Goal: Task Accomplishment & Management: Use online tool/utility

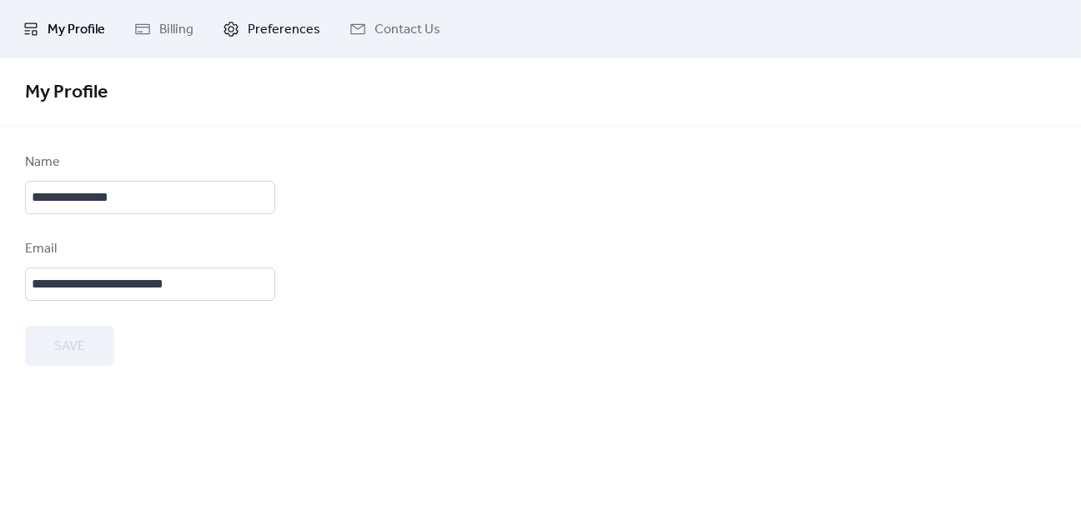
click at [279, 27] on span "Preferences" at bounding box center [284, 30] width 73 height 20
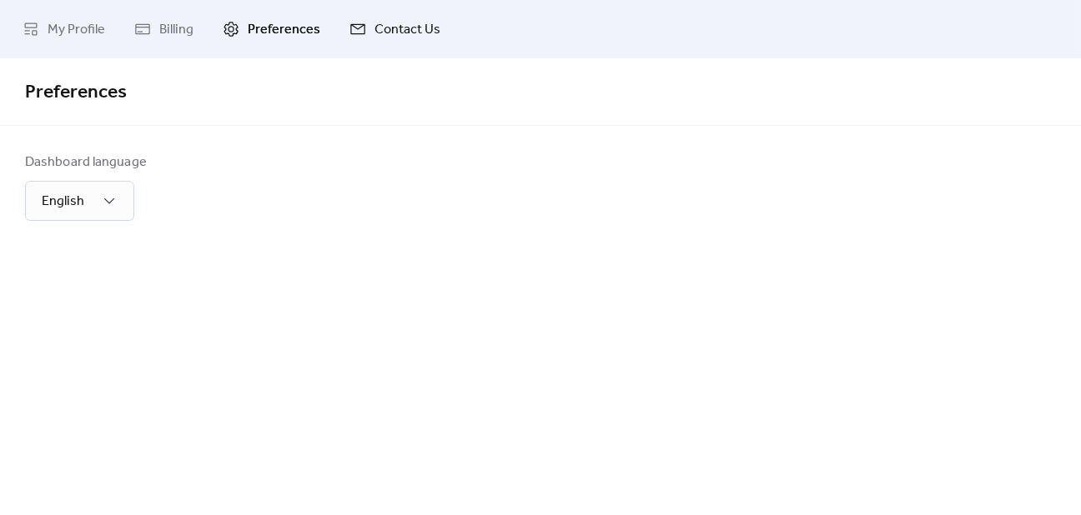
click at [387, 31] on span "Contact Us" at bounding box center [407, 30] width 66 height 20
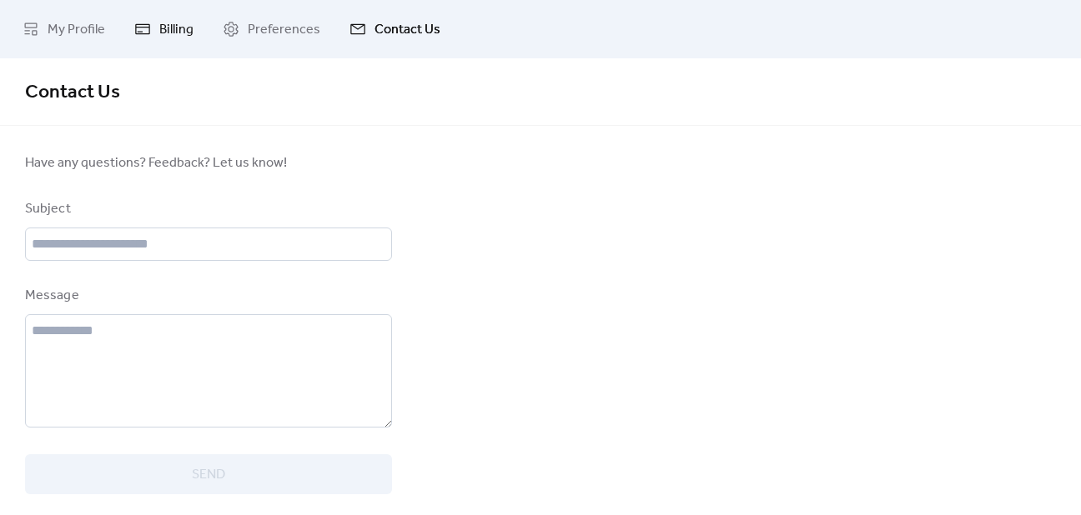
click at [170, 31] on span "Billing" at bounding box center [176, 30] width 34 height 20
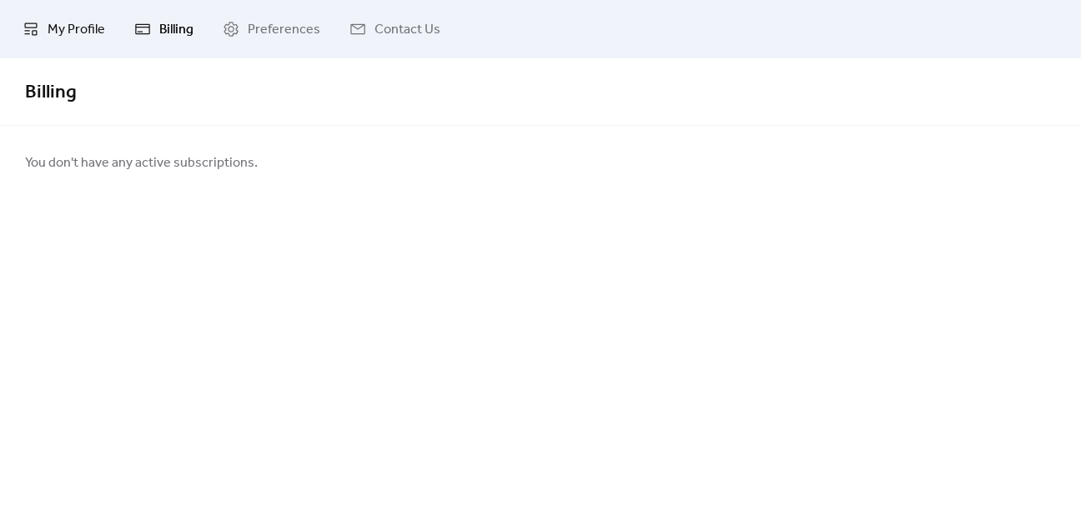
click at [80, 33] on span "My Profile" at bounding box center [77, 30] width 58 height 20
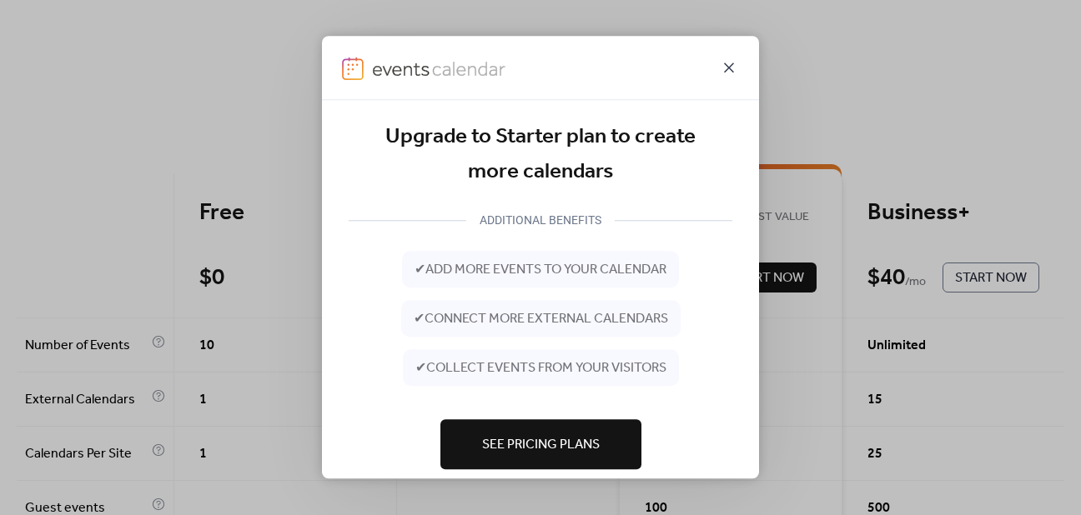
click at [732, 66] on icon at bounding box center [729, 68] width 10 height 10
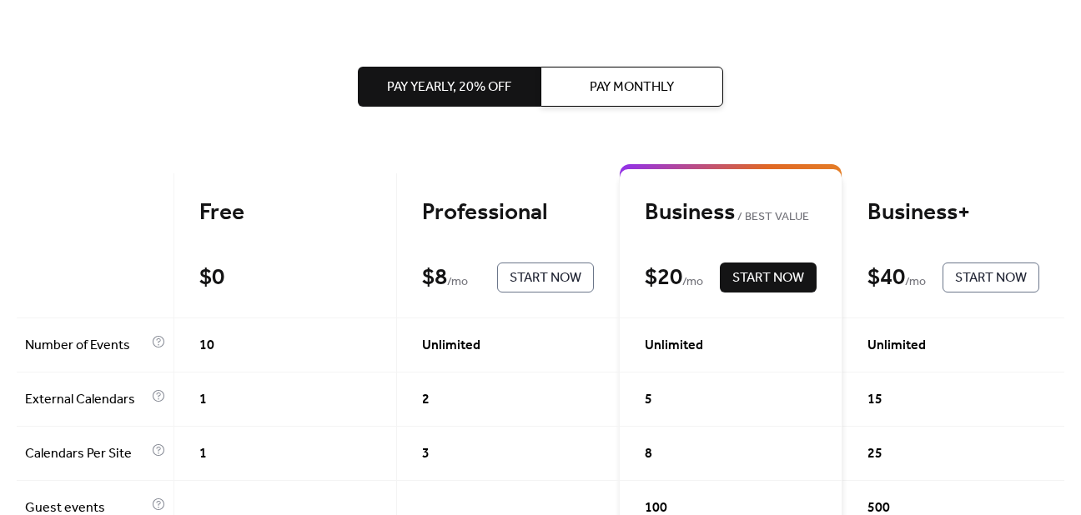
click at [545, 276] on span "Start Now" at bounding box center [546, 279] width 72 height 20
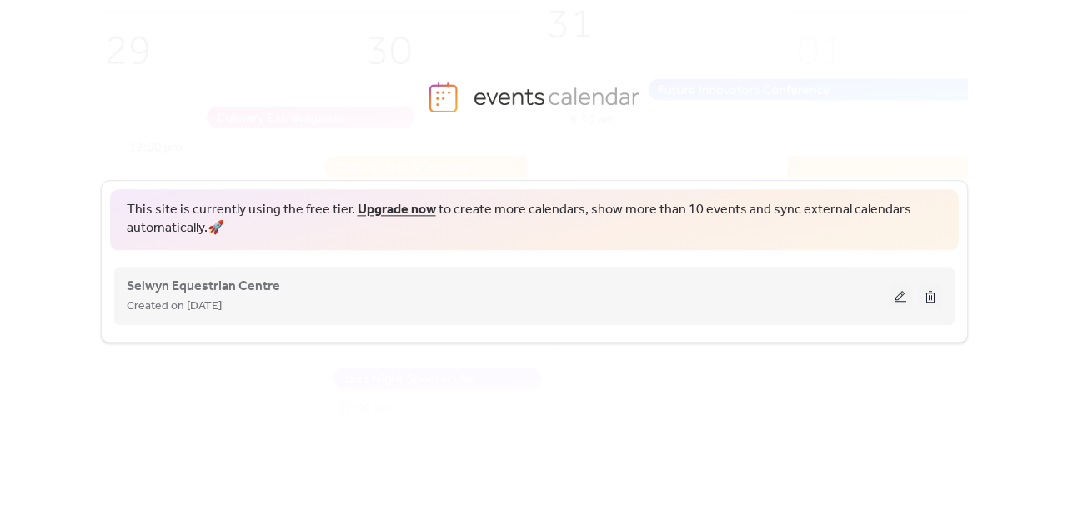
click at [901, 299] on button at bounding box center [900, 296] width 23 height 25
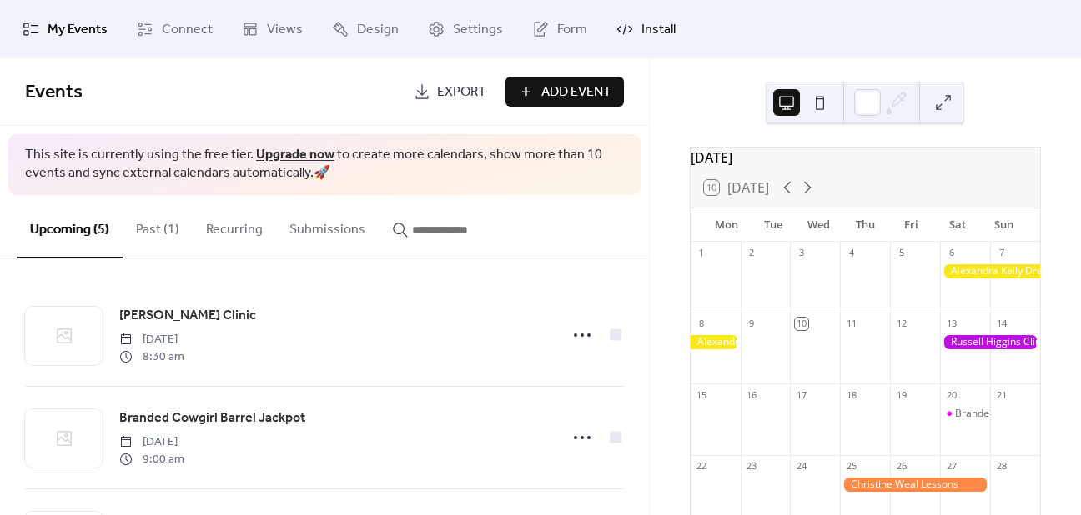
click at [651, 29] on span "Install" at bounding box center [658, 30] width 34 height 20
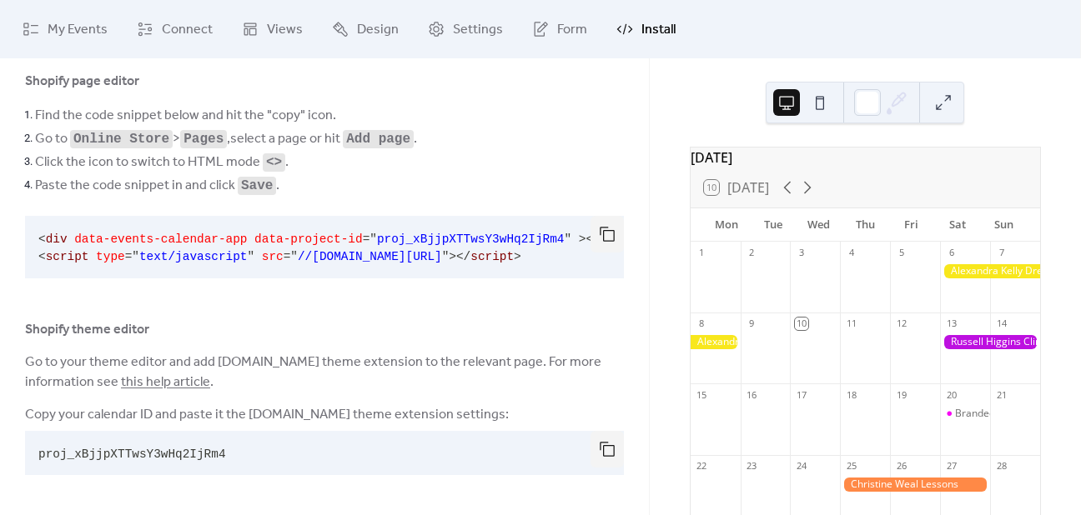
scroll to position [98, 0]
click at [326, 454] on pre "proj_xBjjpXTTwsY3wHq2IjRm4" at bounding box center [311, 453] width 572 height 44
click at [254, 455] on pre "proj_xBjjpXTTwsY3wHq2IjRm4" at bounding box center [311, 453] width 572 height 44
click at [604, 451] on button "button" at bounding box center [606, 449] width 33 height 37
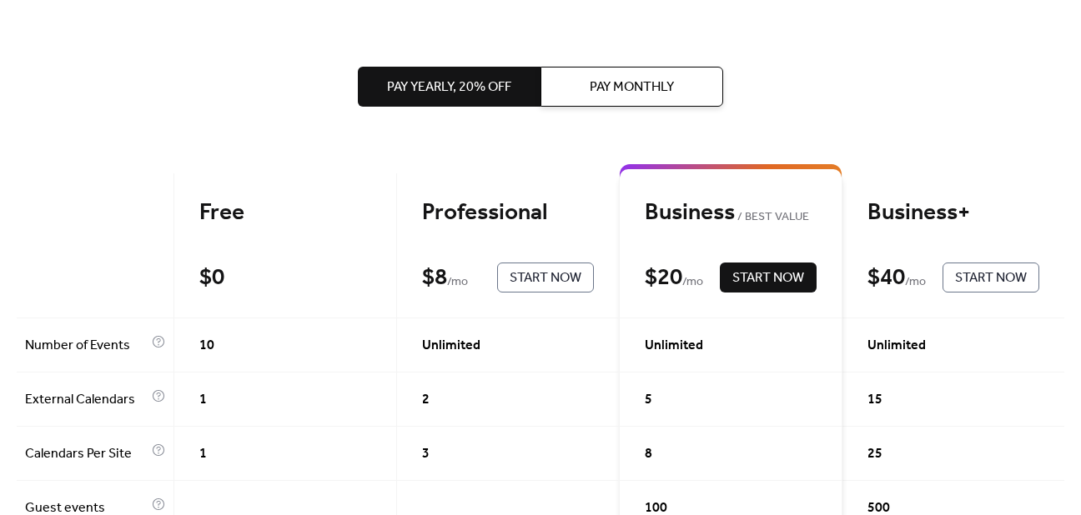
click at [535, 278] on span "Start Now" at bounding box center [546, 279] width 72 height 20
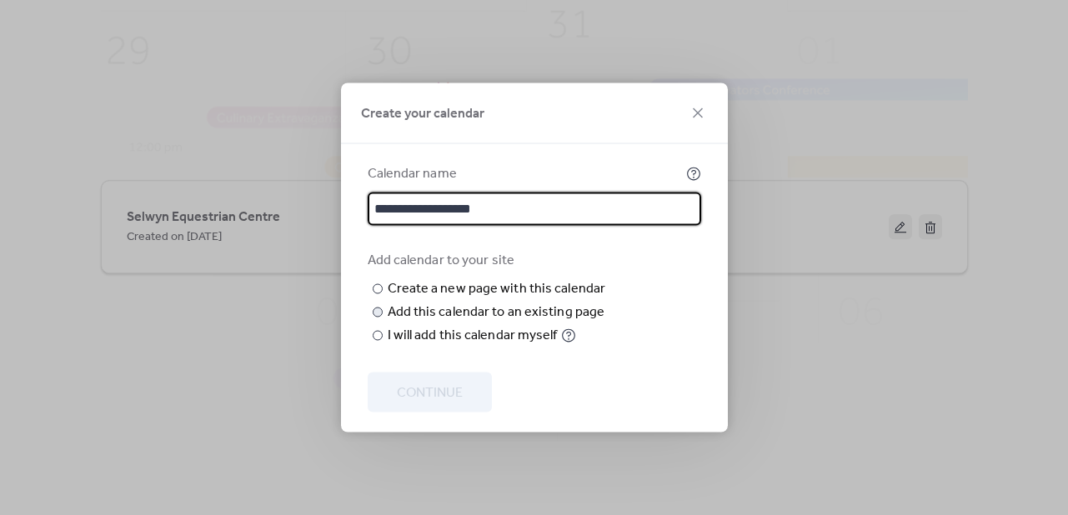
type input "**********"
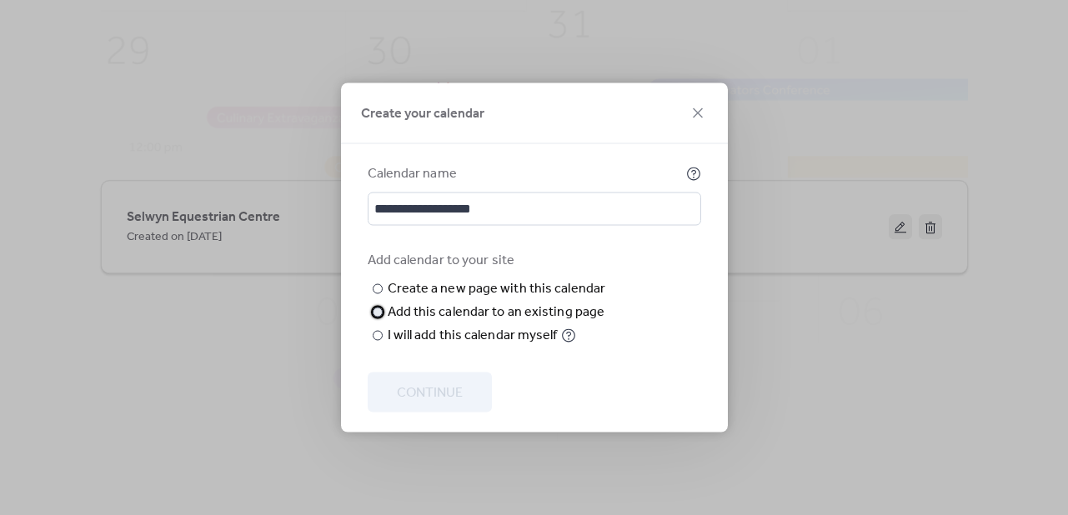
click at [379, 318] on div at bounding box center [378, 313] width 10 height 10
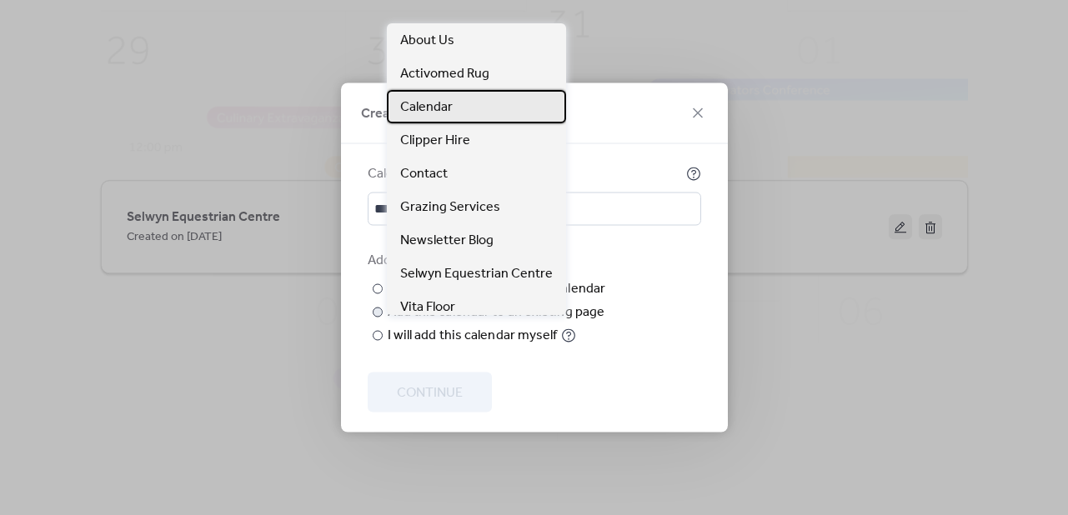
click at [443, 101] on span "Calendar" at bounding box center [426, 108] width 53 height 20
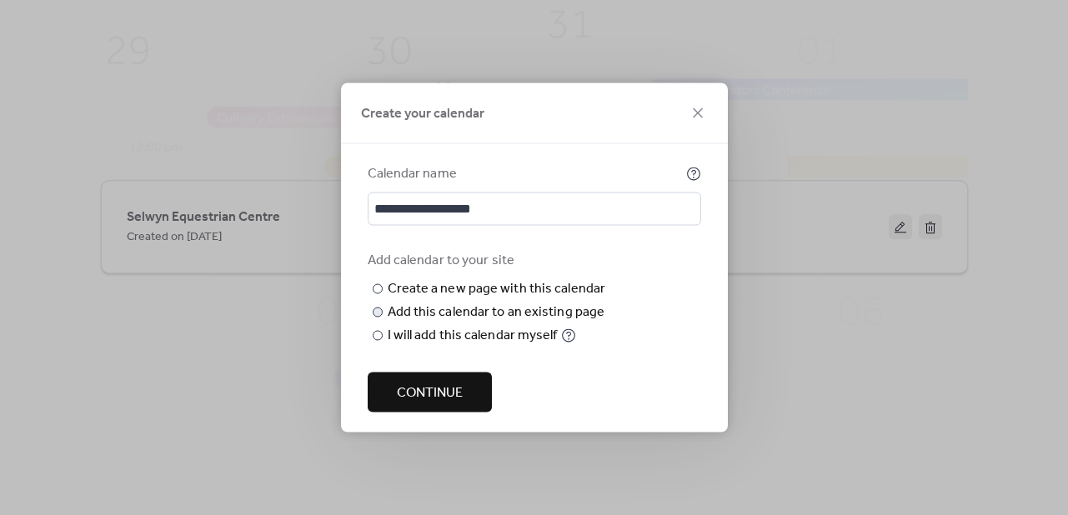
click at [450, 404] on span "Continue" at bounding box center [430, 394] width 66 height 20
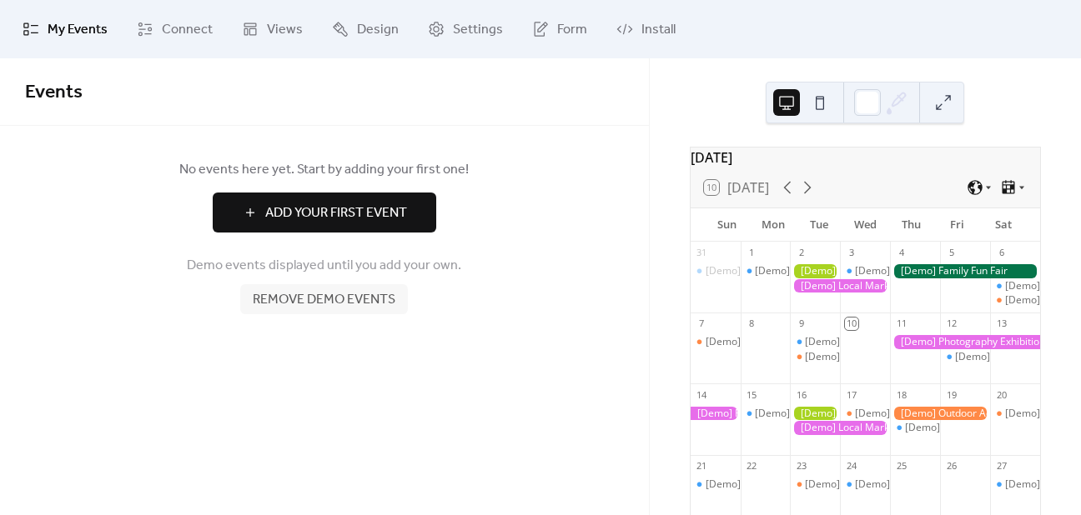
click at [301, 210] on span "Add Your First Event" at bounding box center [336, 213] width 142 height 20
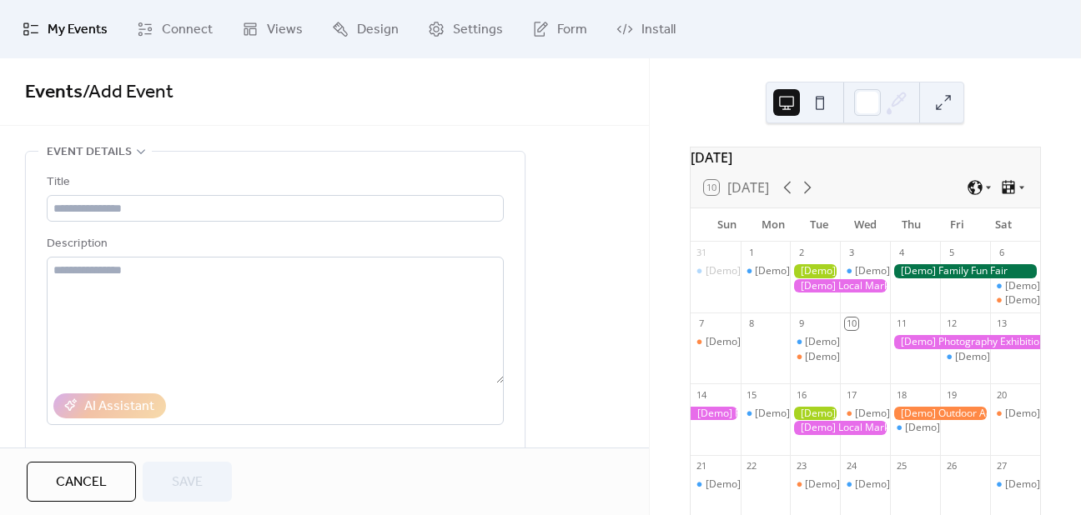
click at [88, 484] on span "Cancel" at bounding box center [81, 483] width 51 height 20
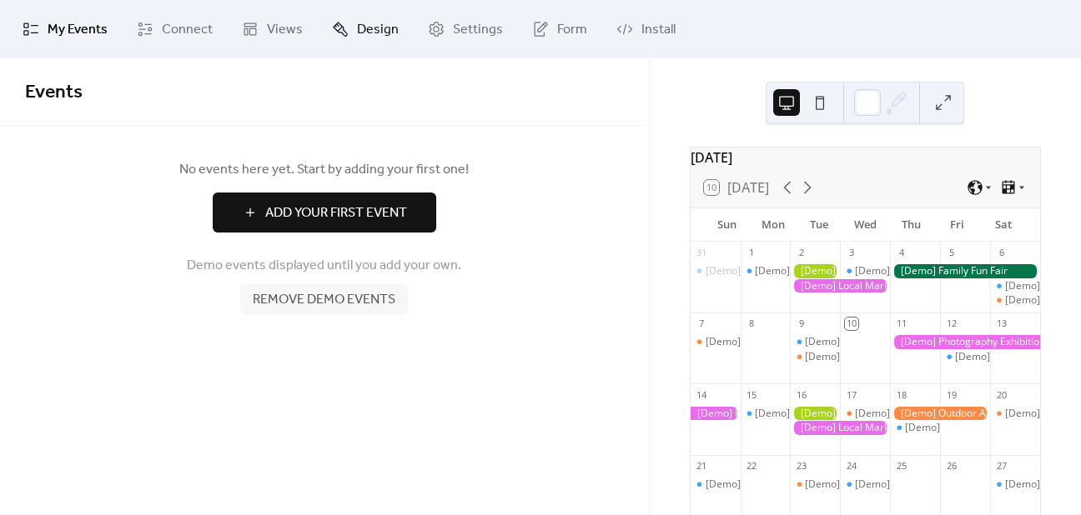
click at [380, 25] on span "Design" at bounding box center [378, 30] width 42 height 20
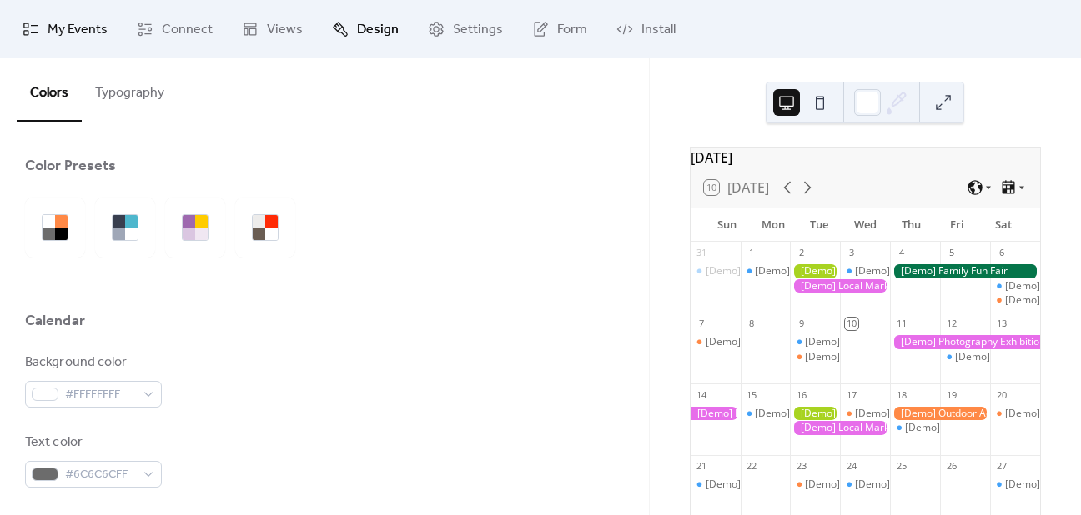
click at [71, 27] on span "My Events" at bounding box center [78, 30] width 60 height 20
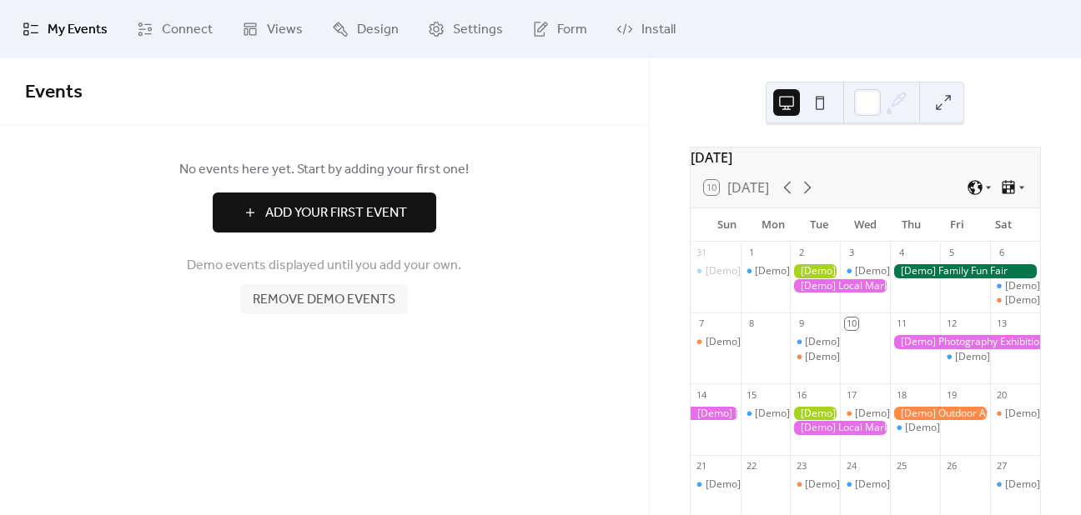
click at [319, 305] on span "Remove demo events" at bounding box center [324, 300] width 143 height 20
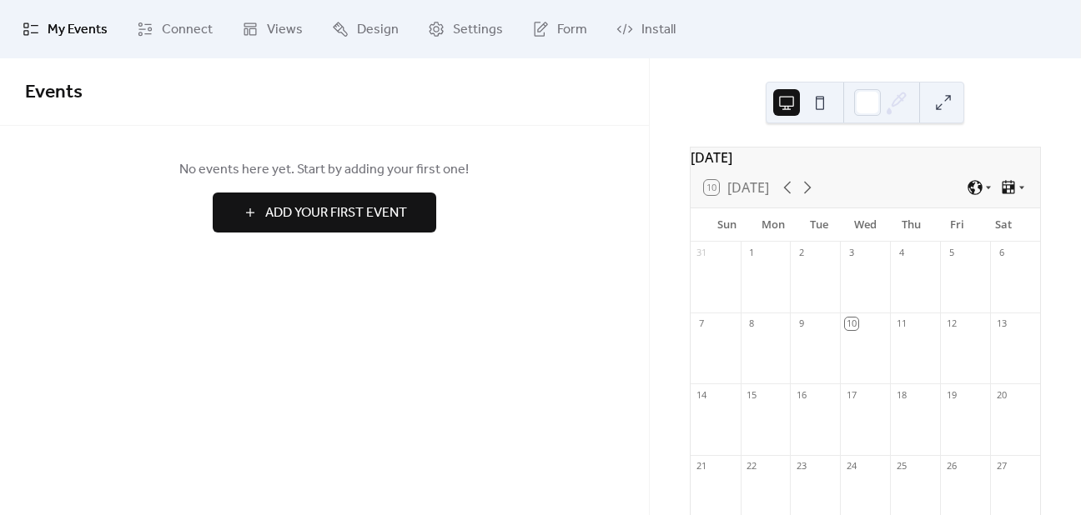
click at [821, 98] on button at bounding box center [819, 102] width 27 height 27
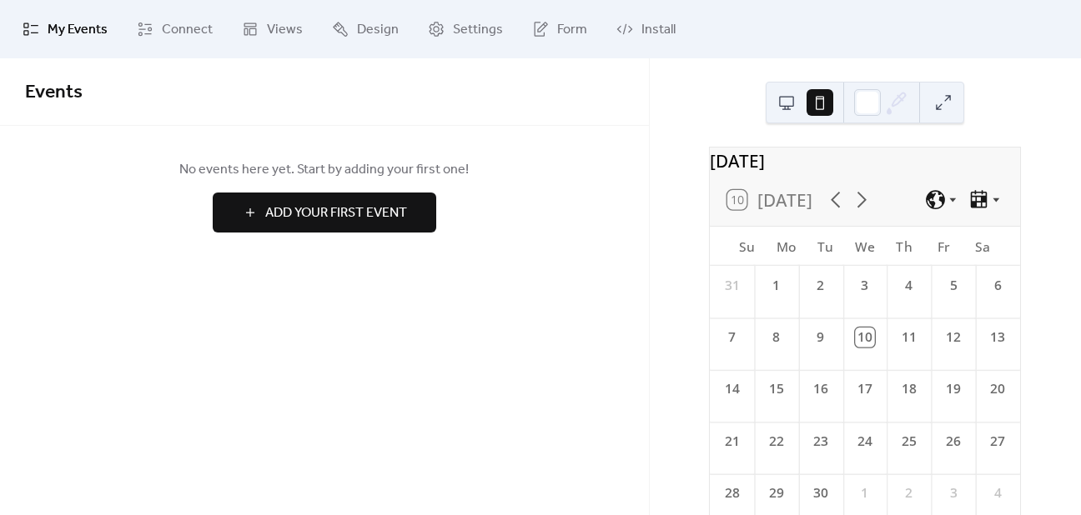
click at [784, 103] on button at bounding box center [786, 102] width 27 height 27
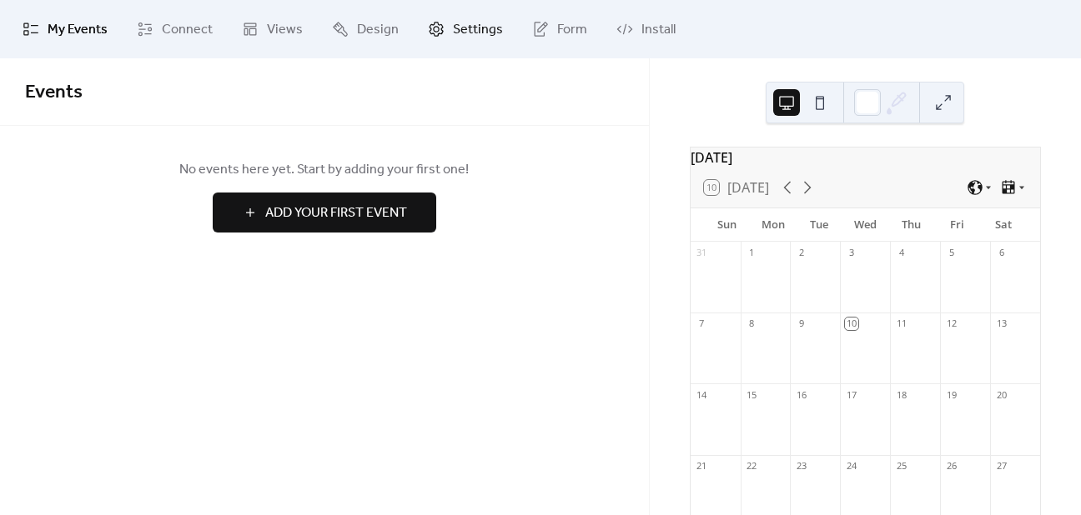
click at [465, 33] on span "Settings" at bounding box center [478, 30] width 50 height 20
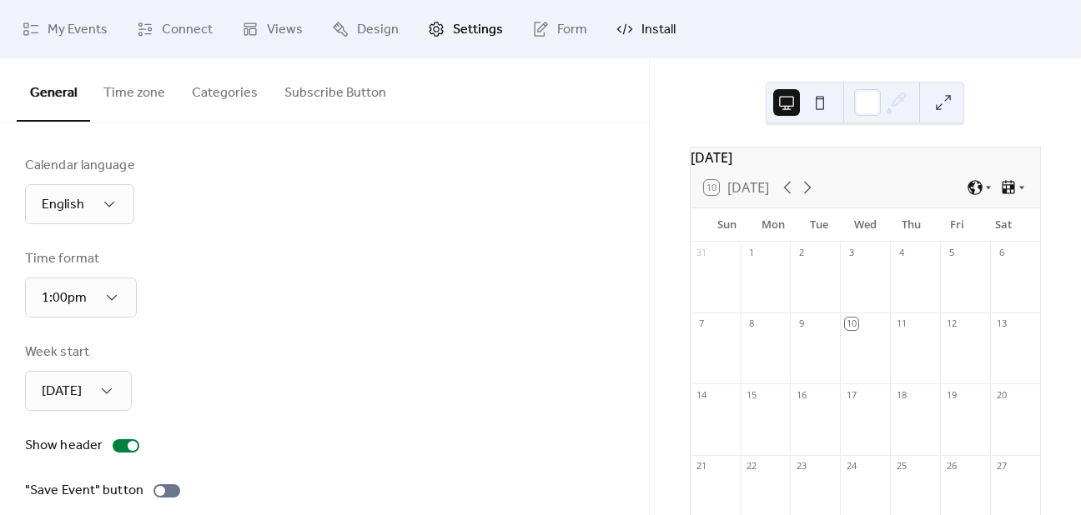
click at [641, 24] on span "Install" at bounding box center [658, 30] width 34 height 20
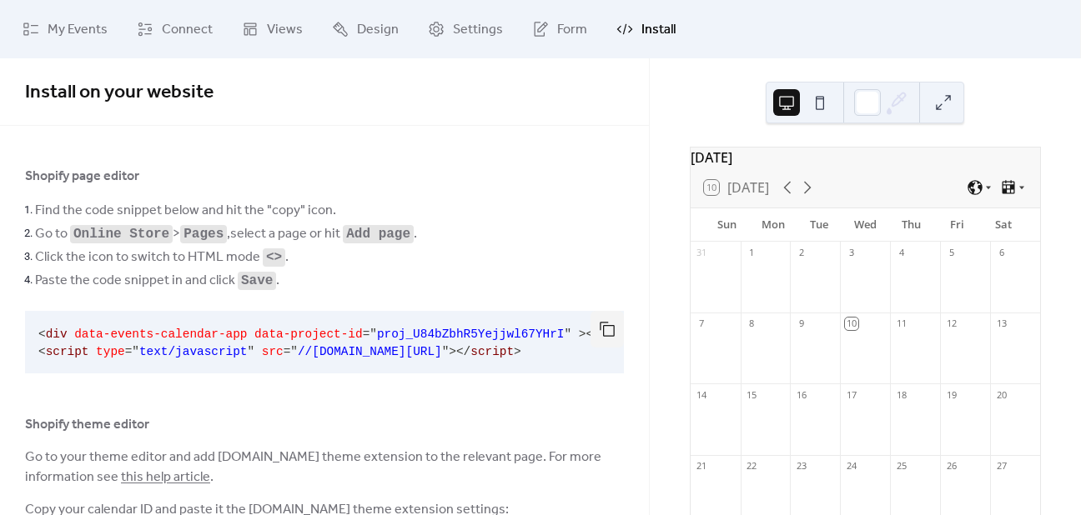
scroll to position [98, 0]
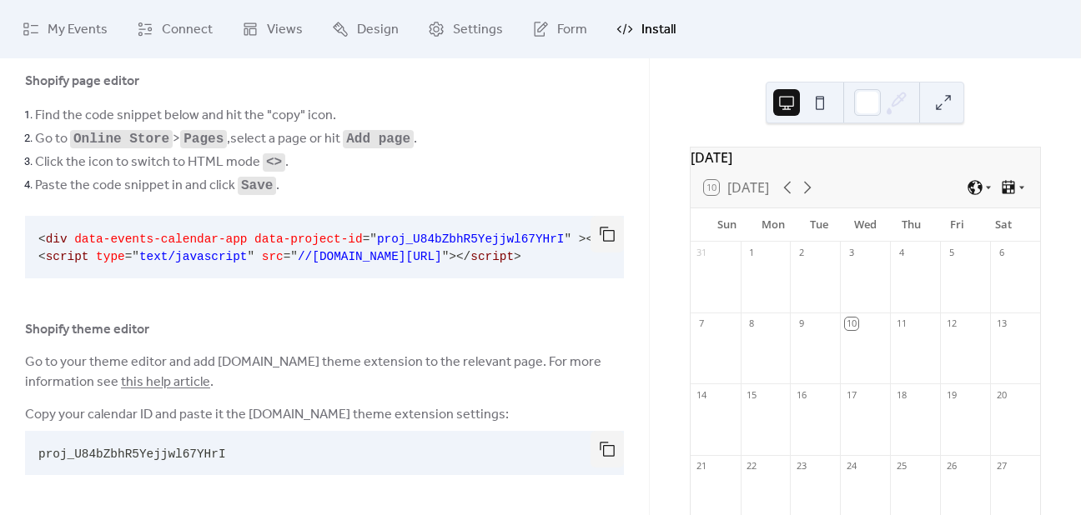
click at [271, 454] on pre "proj_U84bZbhR5Yejjwl67YHrI" at bounding box center [311, 453] width 572 height 44
click at [604, 449] on button "button" at bounding box center [606, 449] width 33 height 37
click at [81, 25] on span "My Events" at bounding box center [78, 30] width 60 height 20
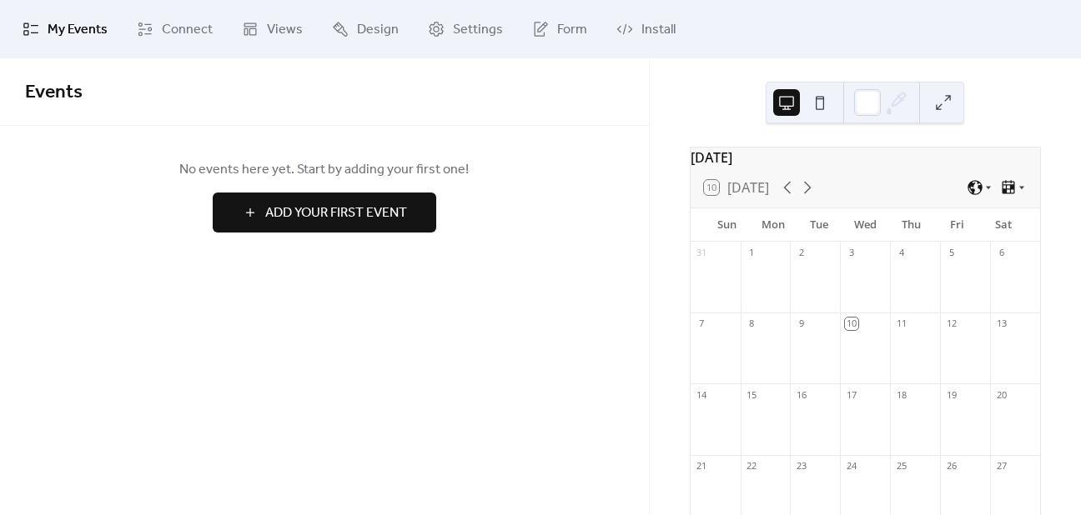
click at [314, 213] on span "Add Your First Event" at bounding box center [336, 213] width 142 height 20
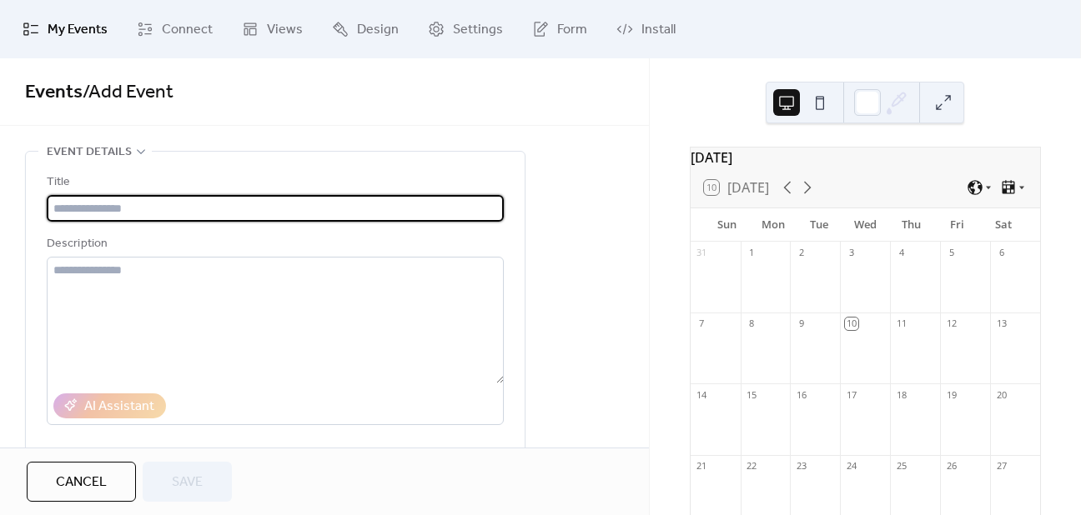
click at [74, 28] on span "My Events" at bounding box center [78, 30] width 60 height 20
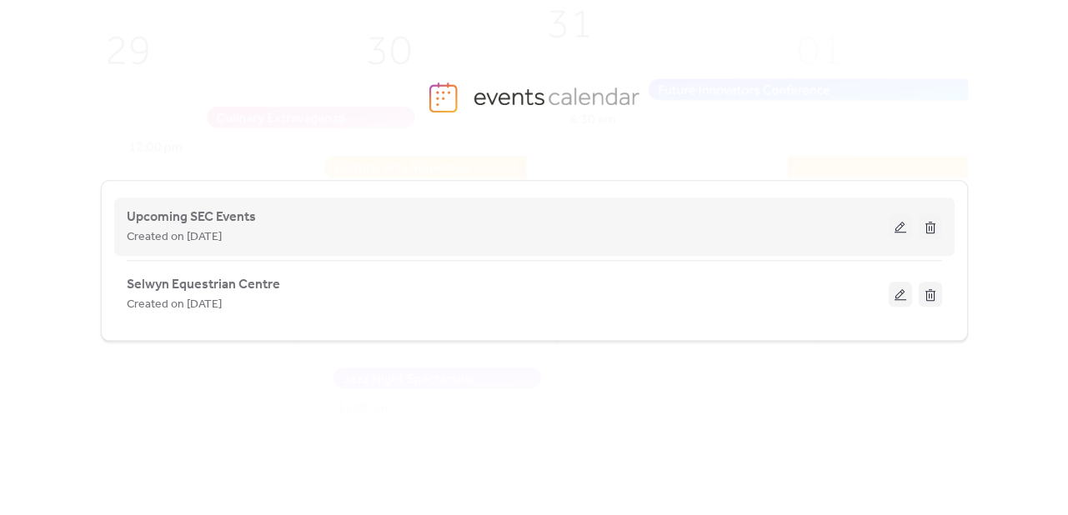
click at [894, 227] on button at bounding box center [900, 226] width 23 height 25
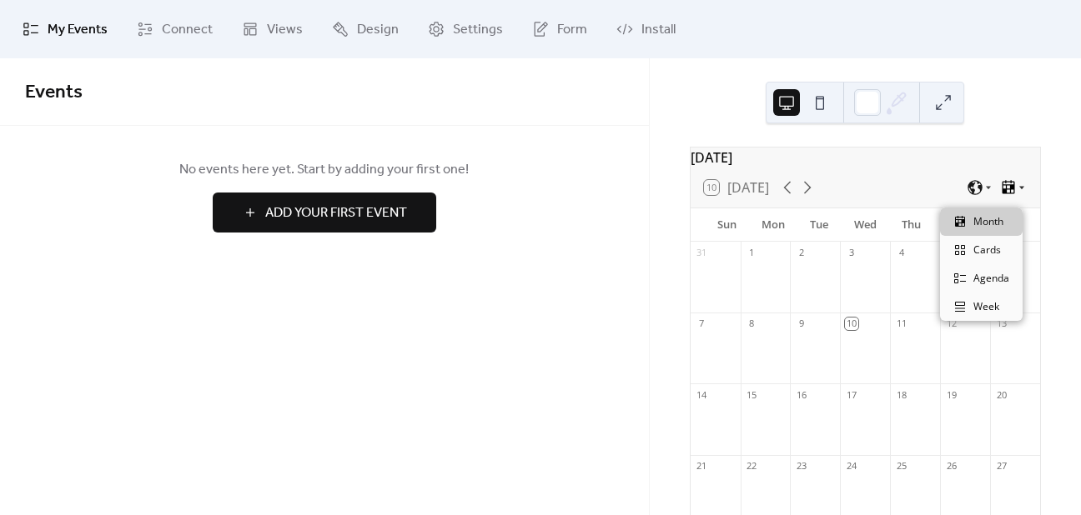
click at [1019, 190] on icon at bounding box center [1021, 188] width 5 height 3
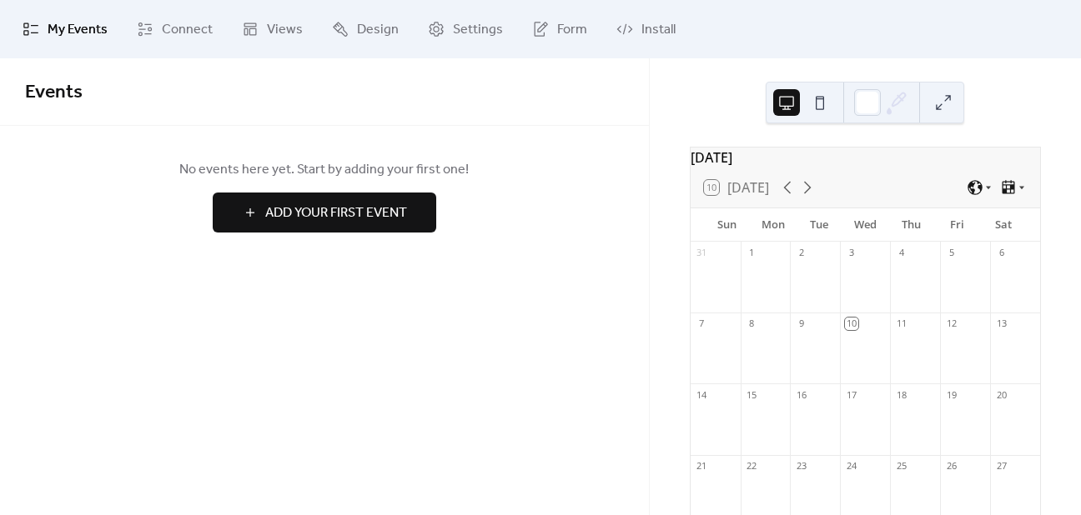
click at [339, 213] on span "Add Your First Event" at bounding box center [336, 213] width 142 height 20
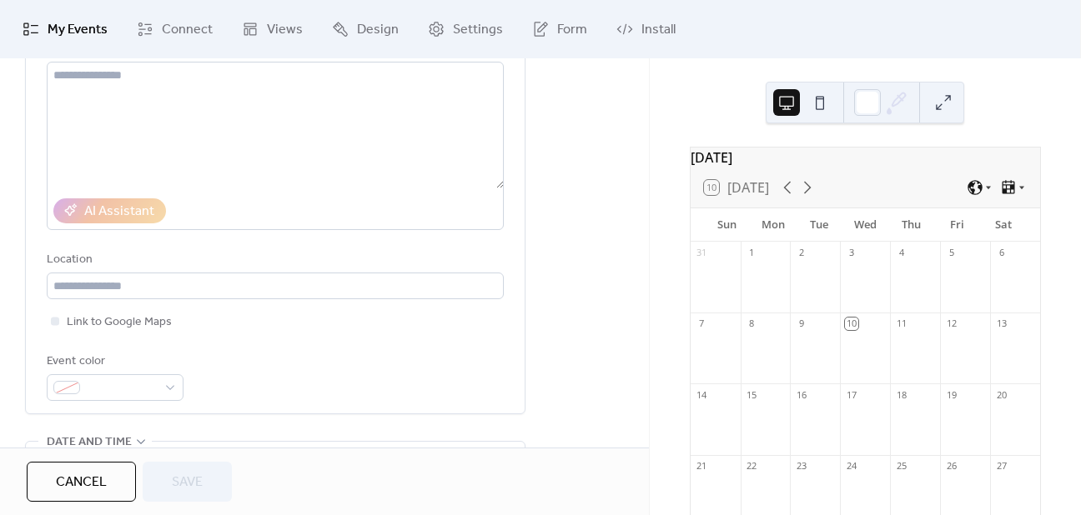
scroll to position [194, 0]
click at [360, 24] on span "Design" at bounding box center [378, 30] width 42 height 20
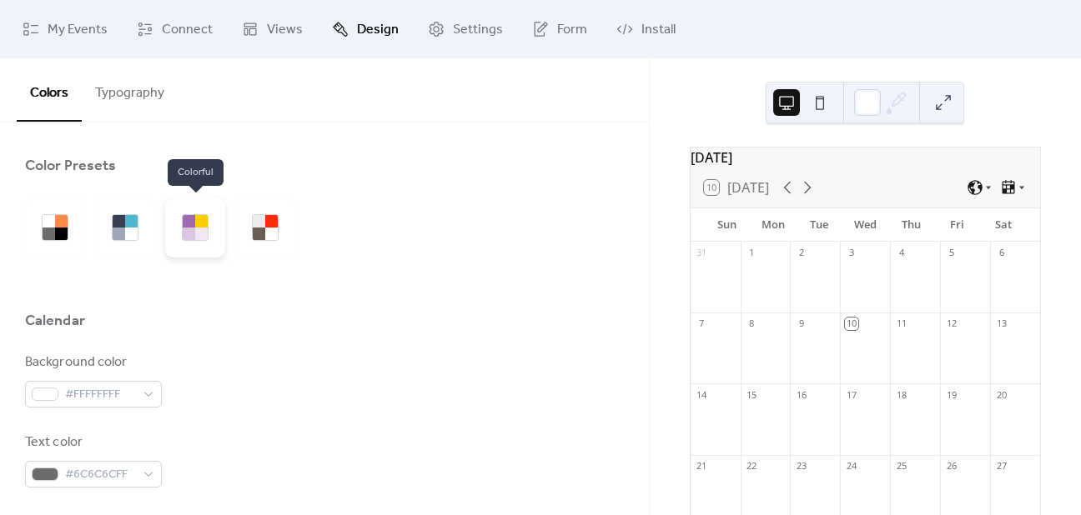
click at [193, 231] on div at bounding box center [189, 234] width 13 height 13
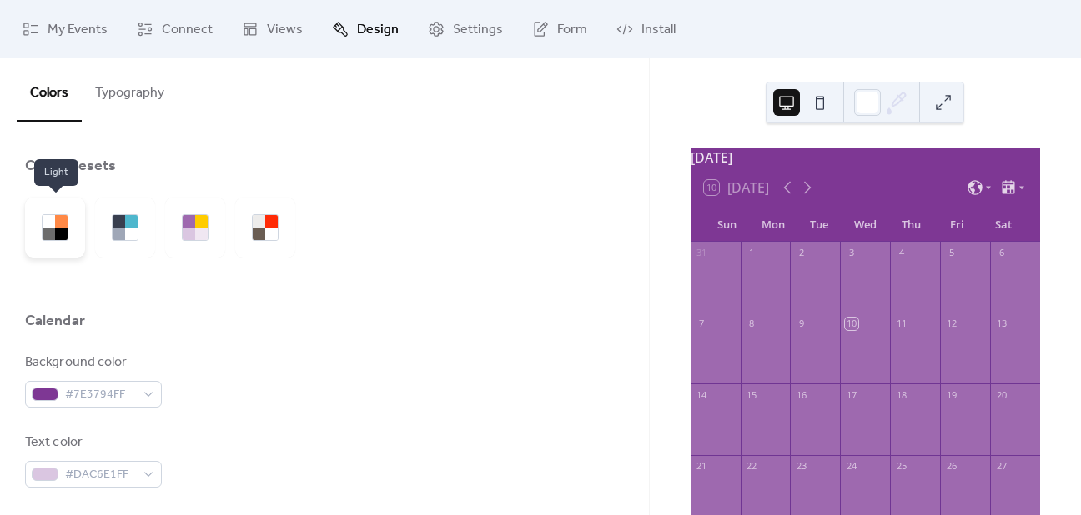
click at [50, 233] on div at bounding box center [49, 234] width 13 height 13
click at [128, 228] on div at bounding box center [131, 234] width 13 height 13
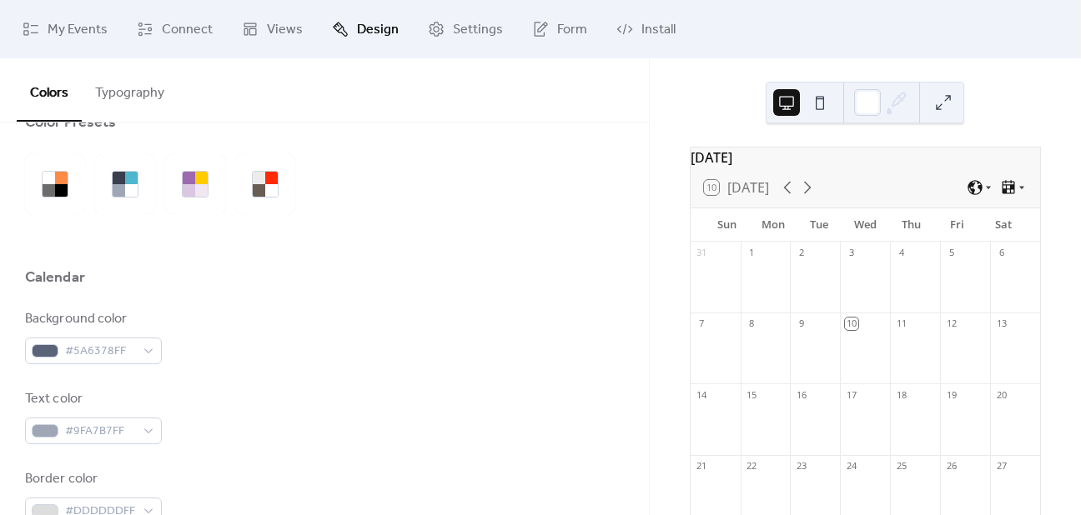
scroll to position [83, 0]
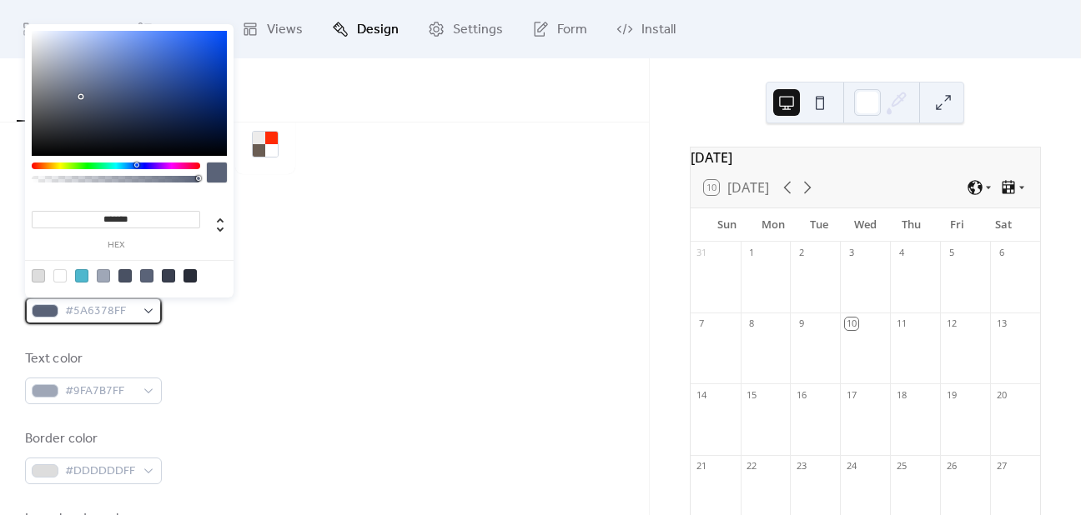
click at [148, 309] on div "#5A6378FF" at bounding box center [93, 311] width 137 height 27
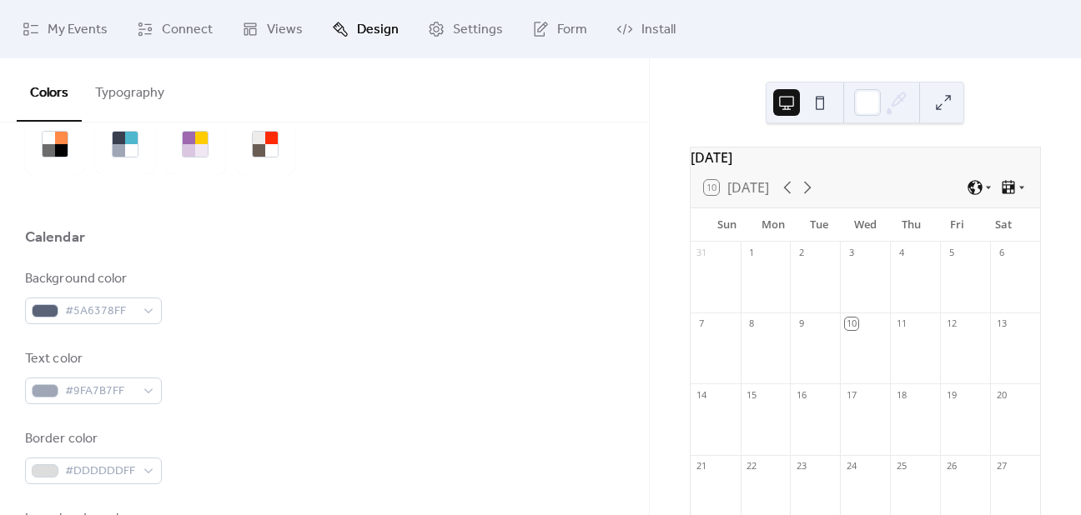
click at [419, 324] on div "Background color #5A6378FF Text color #9FA7B7FF Border color #DDDDDDFF Inner bo…" at bounding box center [324, 496] width 599 height 455
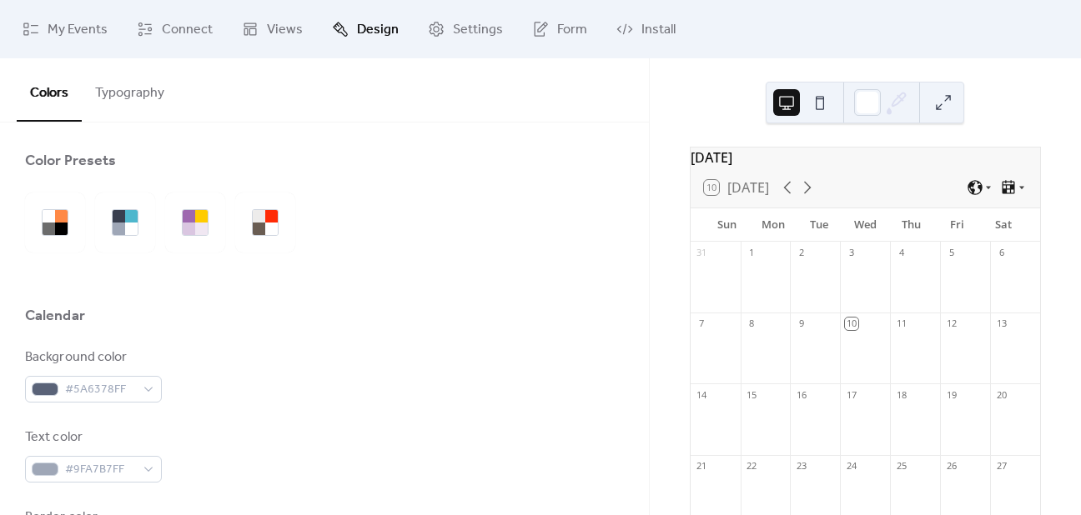
scroll to position [0, 0]
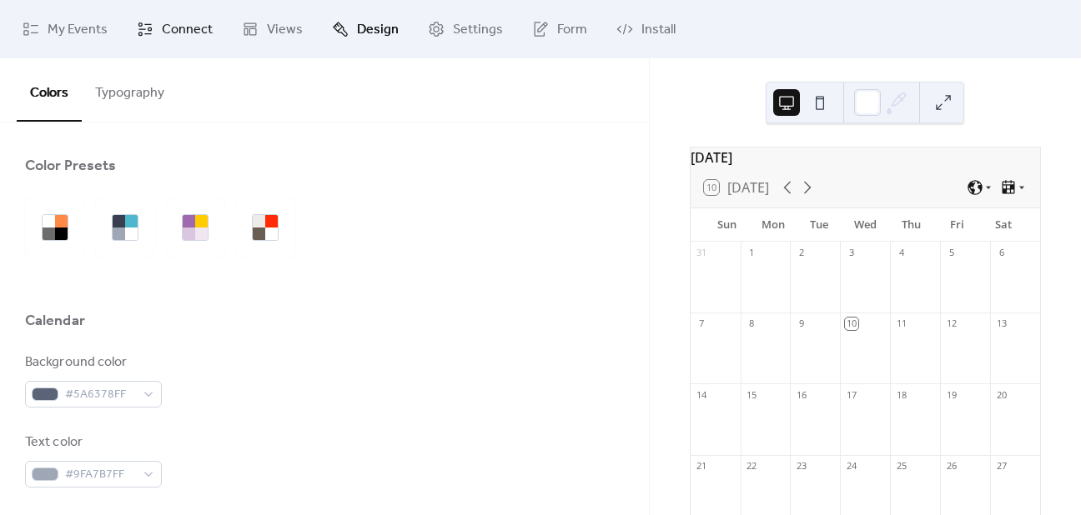
click at [192, 31] on span "Connect" at bounding box center [187, 30] width 51 height 20
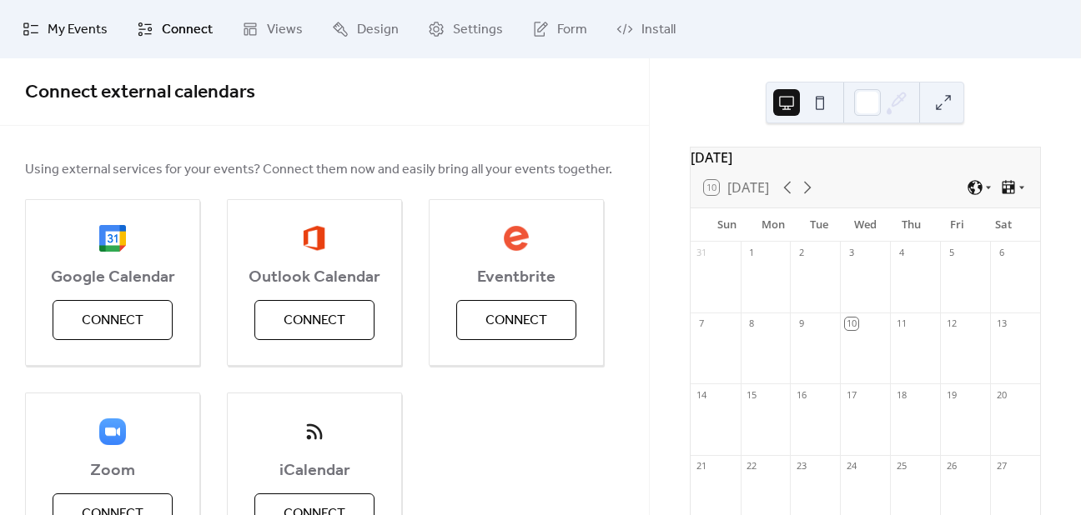
click at [73, 28] on span "My Events" at bounding box center [78, 30] width 60 height 20
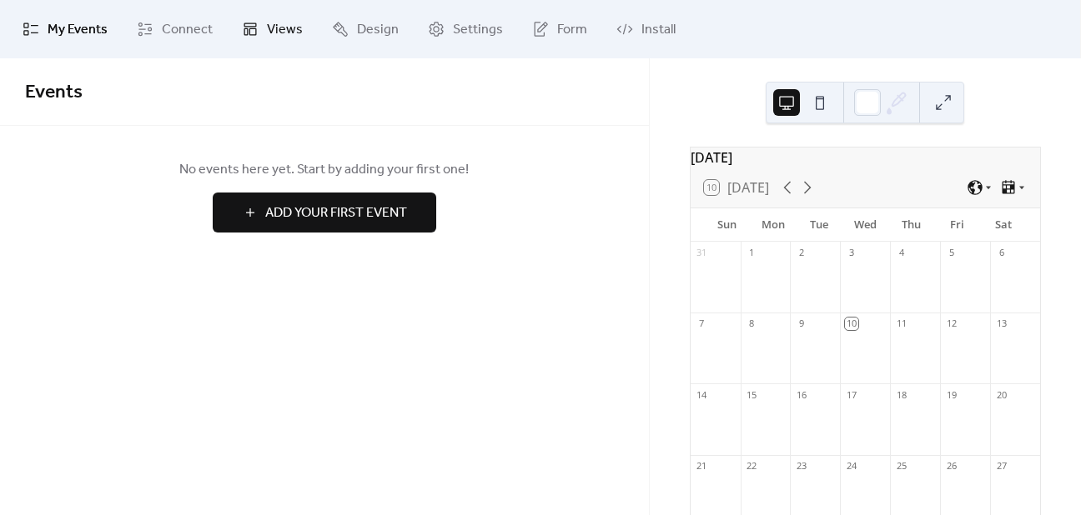
click at [286, 28] on span "Views" at bounding box center [285, 30] width 36 height 20
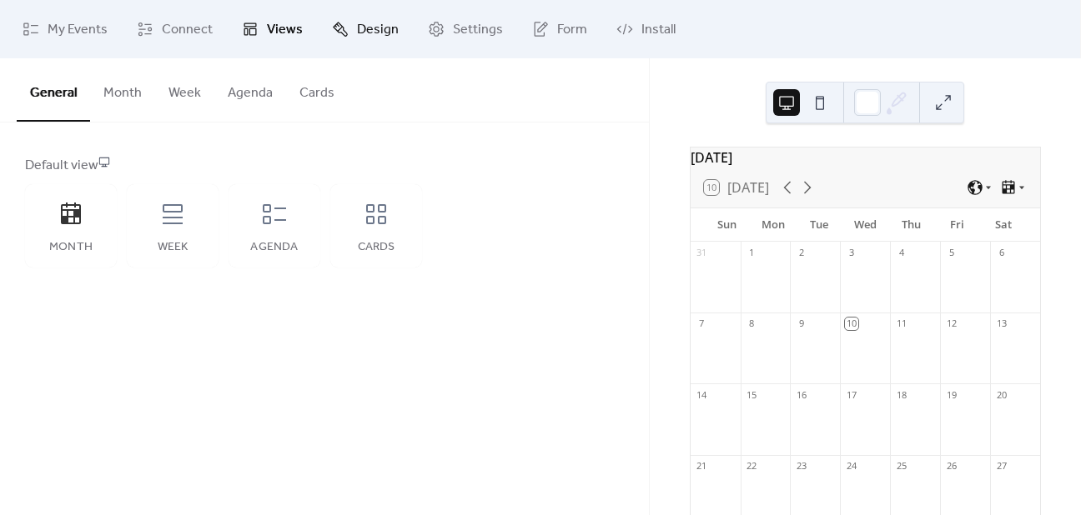
click at [363, 28] on span "Design" at bounding box center [378, 30] width 42 height 20
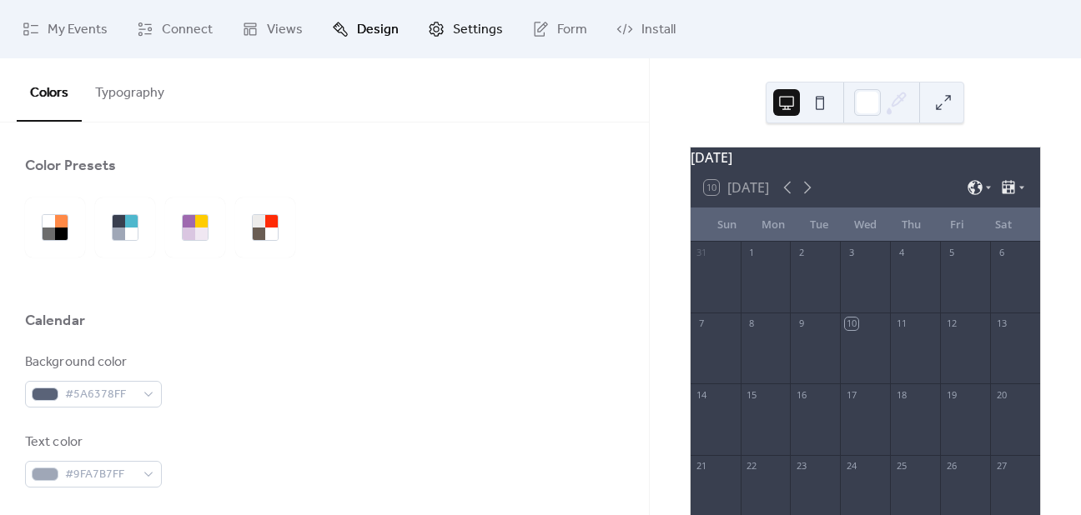
click at [463, 28] on span "Settings" at bounding box center [478, 30] width 50 height 20
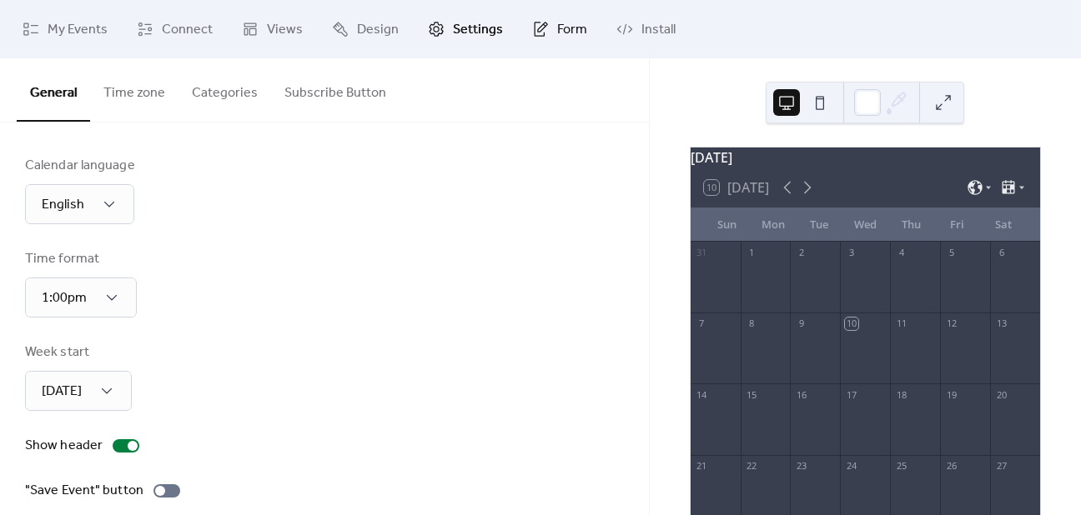
click at [560, 28] on span "Form" at bounding box center [572, 30] width 30 height 20
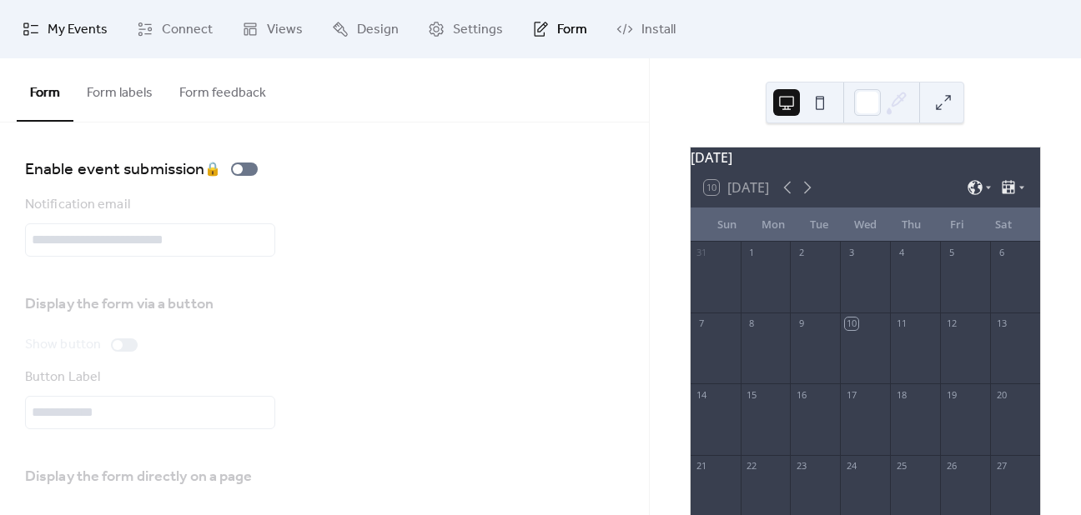
click at [68, 31] on span "My Events" at bounding box center [78, 30] width 60 height 20
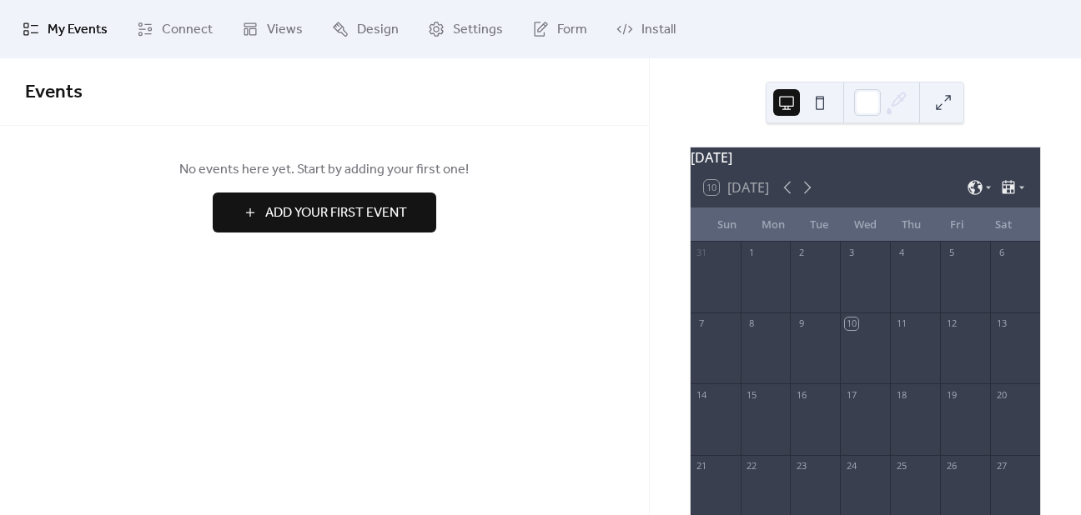
click at [304, 216] on span "Add Your First Event" at bounding box center [336, 213] width 142 height 20
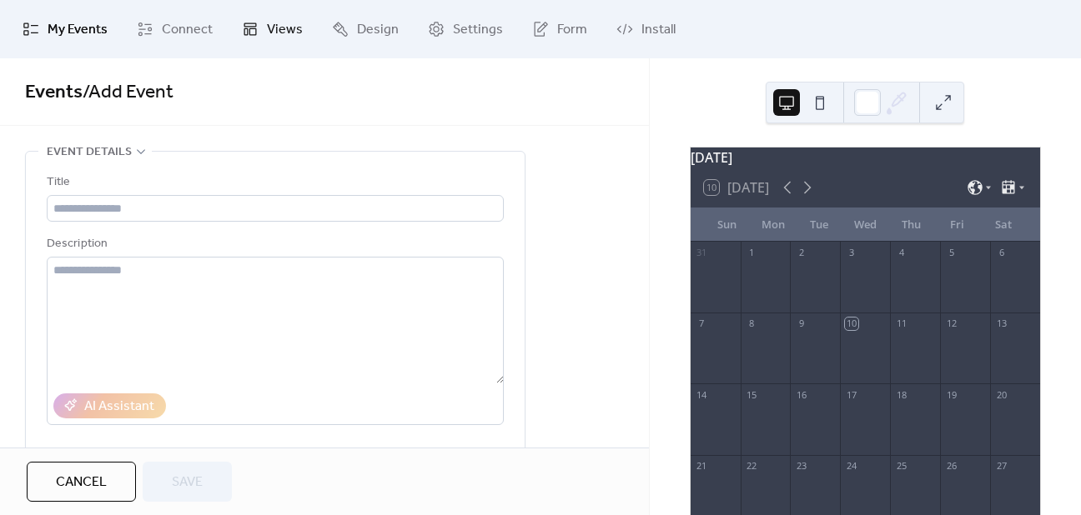
click at [288, 30] on span "Views" at bounding box center [285, 30] width 36 height 20
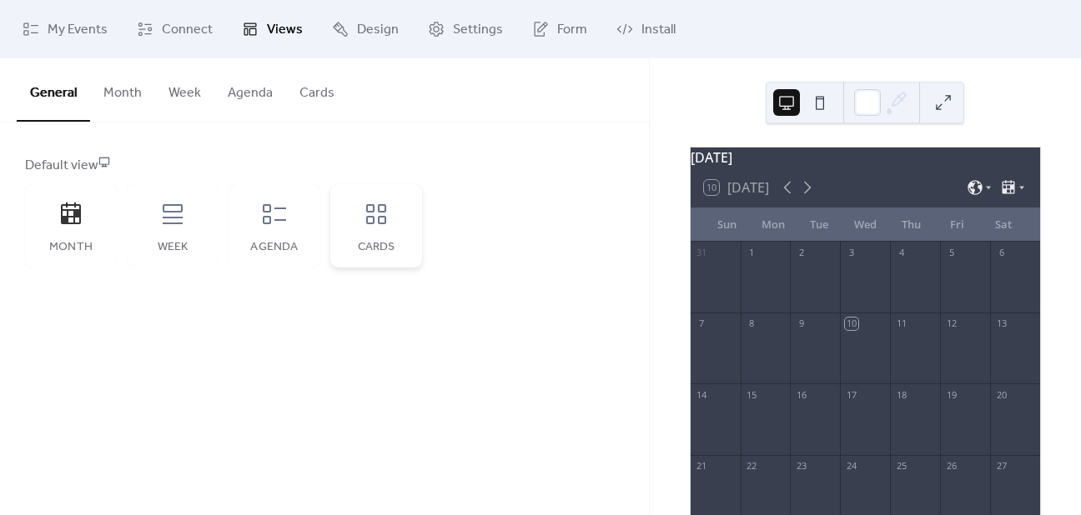
click at [372, 219] on icon at bounding box center [376, 214] width 27 height 27
click at [118, 90] on button "Month" at bounding box center [122, 89] width 65 height 62
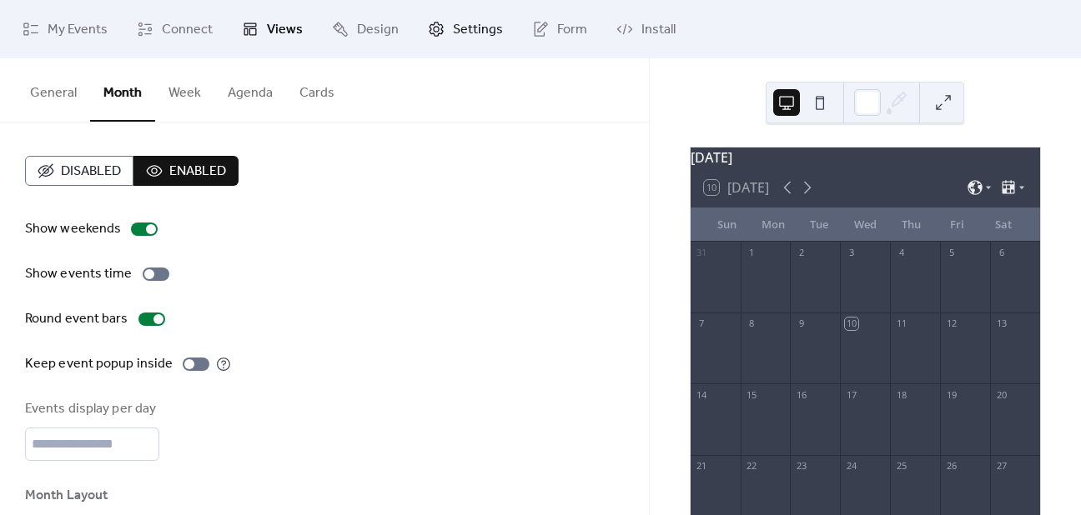
click at [460, 31] on span "Settings" at bounding box center [478, 30] width 50 height 20
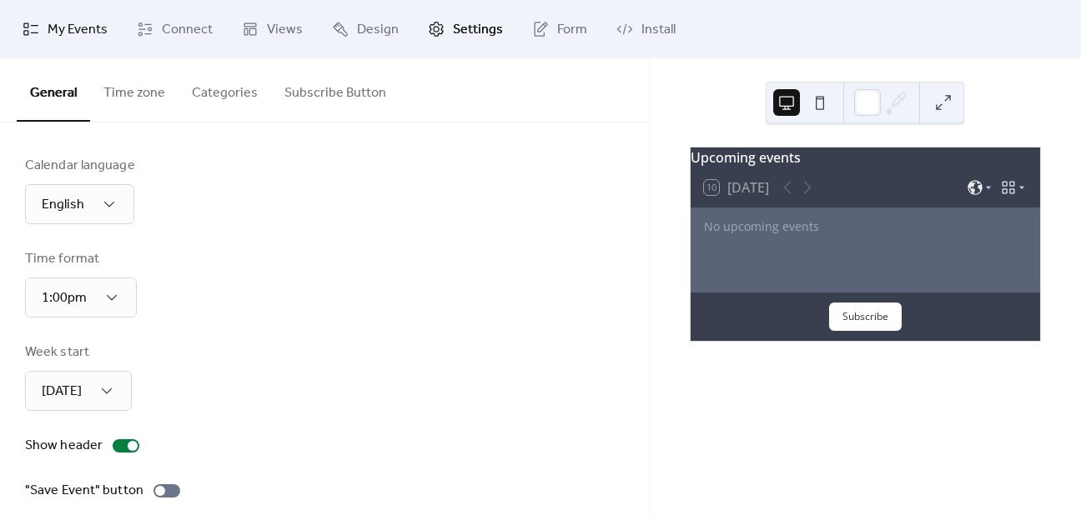
click at [68, 29] on span "My Events" at bounding box center [78, 30] width 60 height 20
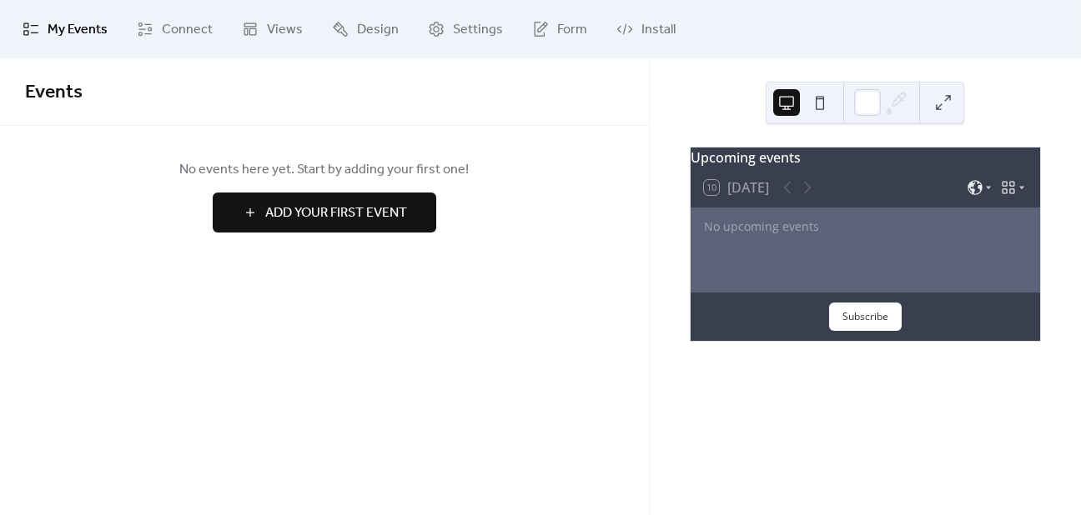
click at [339, 208] on span "Add Your First Event" at bounding box center [336, 213] width 142 height 20
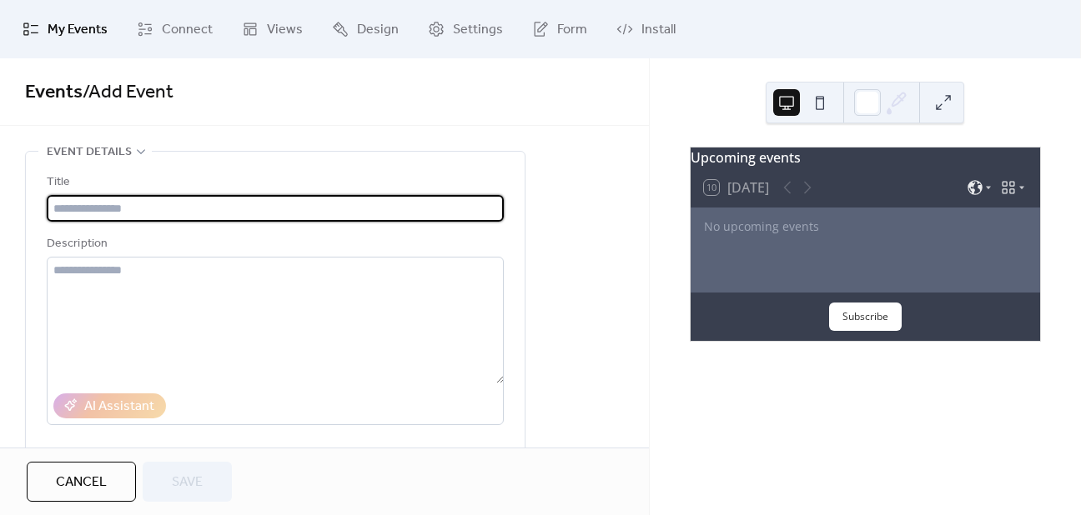
click at [132, 208] on input "text" at bounding box center [275, 208] width 457 height 27
type input "*"
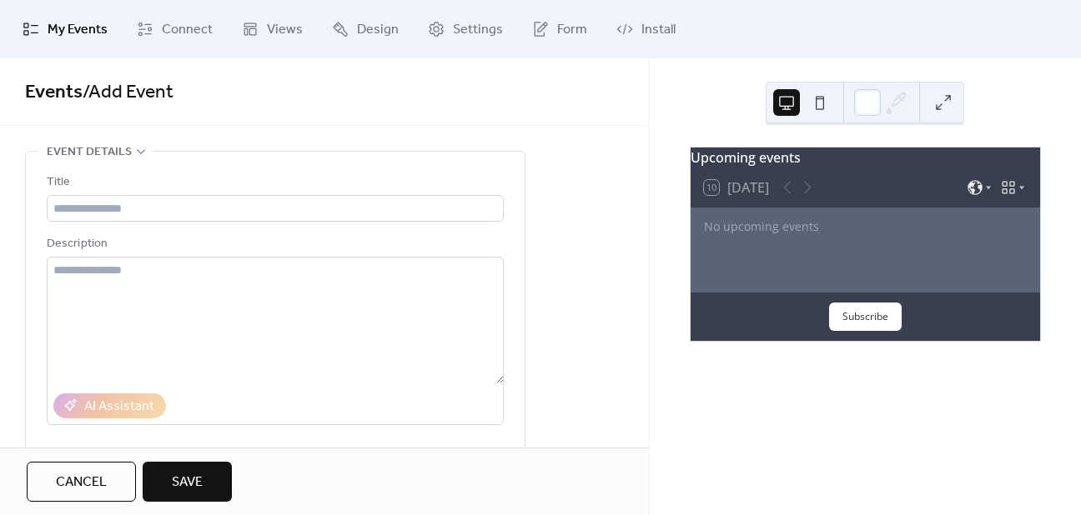
click at [172, 478] on span "Save" at bounding box center [187, 483] width 31 height 20
click at [304, 148] on div "**********" at bounding box center [324, 252] width 649 height 389
